Goal: Information Seeking & Learning: Learn about a topic

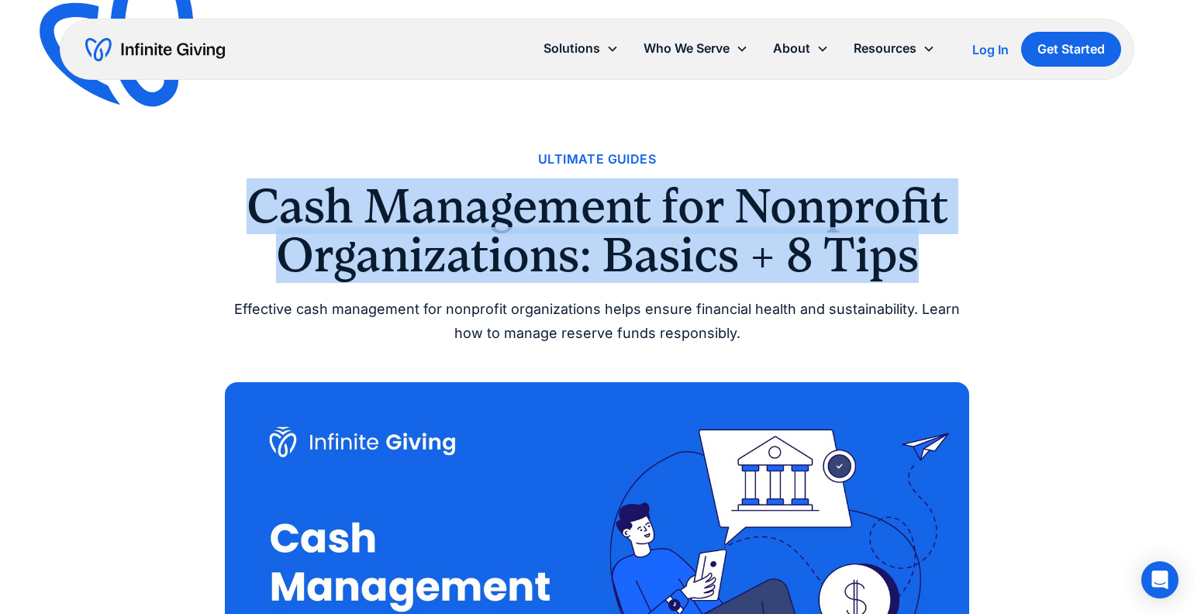
drag, startPoint x: 242, startPoint y: 199, endPoint x: 923, endPoint y: 276, distance: 685.0
click at [923, 276] on h1 "Cash Management for Nonprofit Organizations: Basics + 8 Tips" at bounding box center [597, 230] width 744 height 97
copy h1 "Cash Management for Nonprofit Organizations: Basics + 8 Tips"
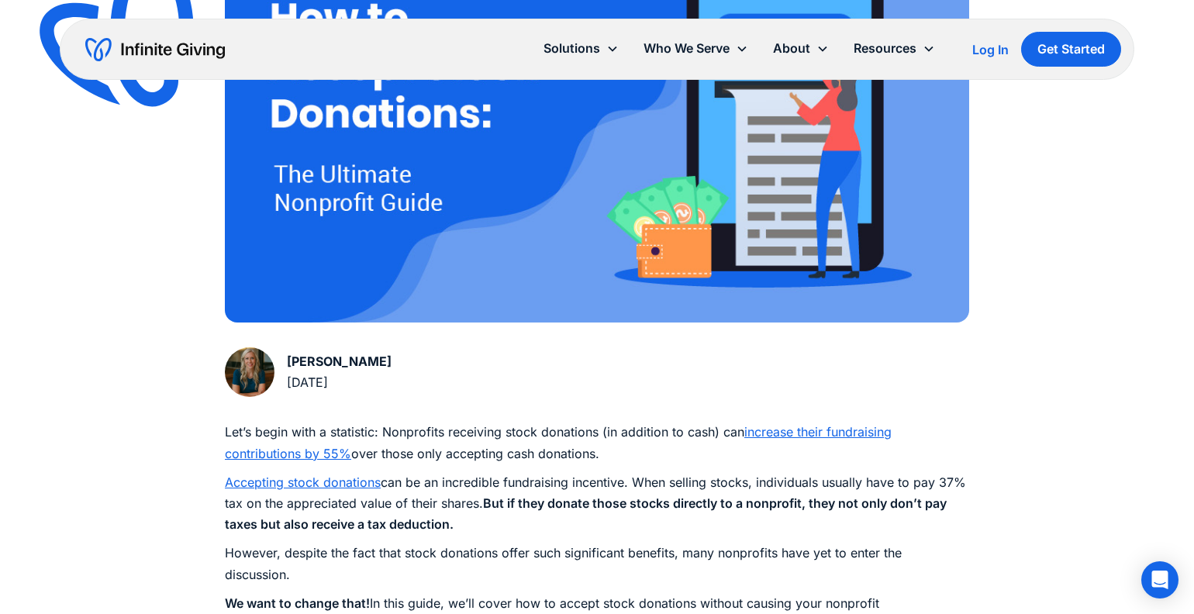
scroll to position [512, 0]
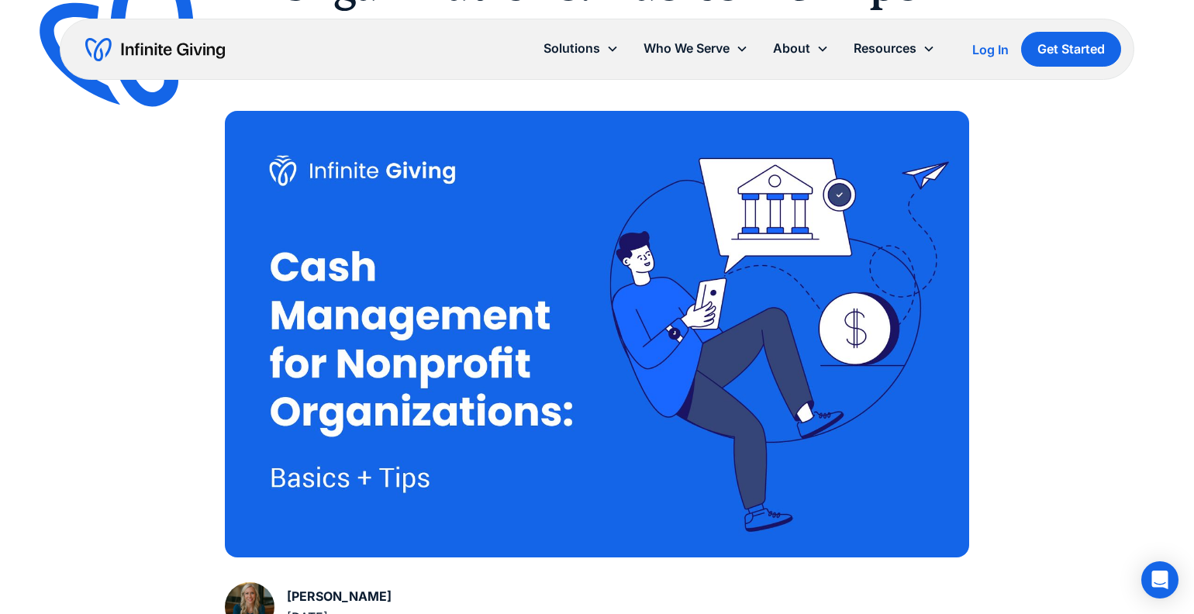
scroll to position [775, 0]
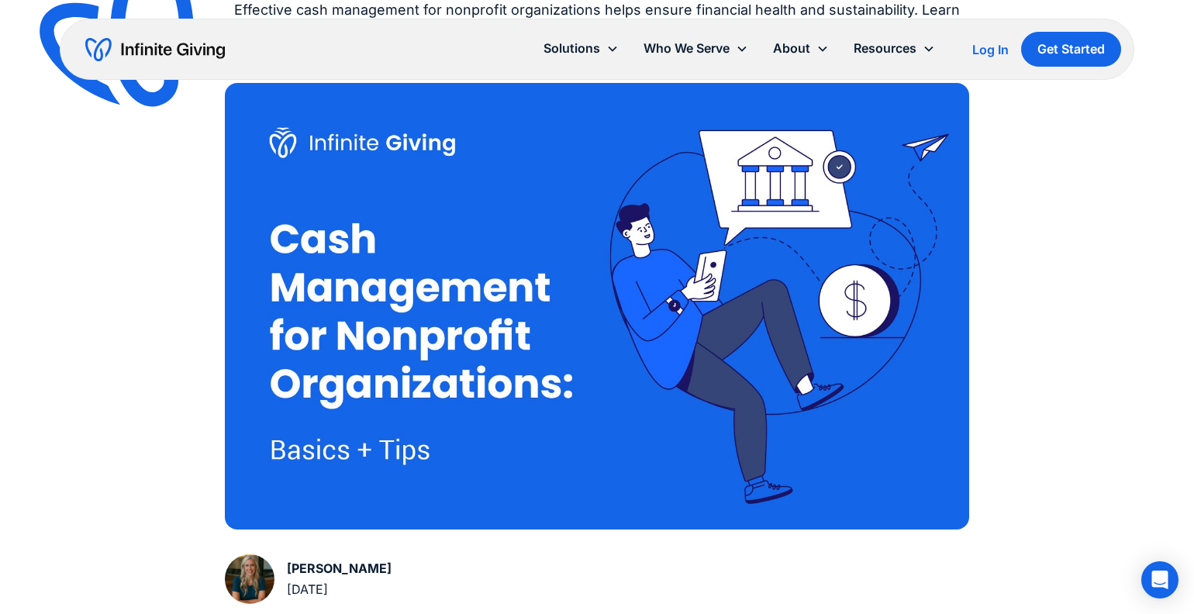
scroll to position [346, 0]
